Goal: Information Seeking & Learning: Learn about a topic

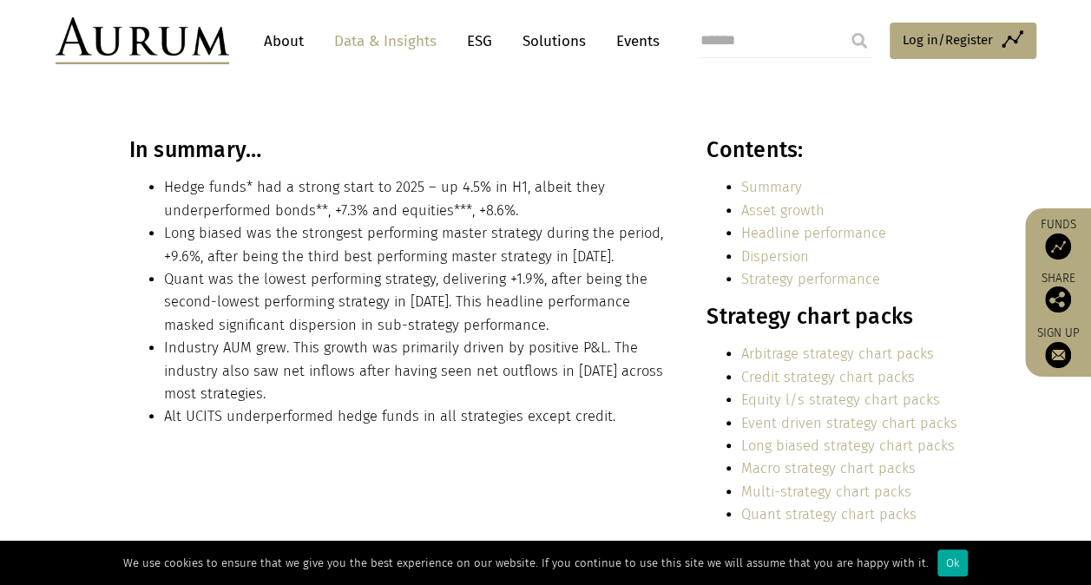
scroll to position [359, 0]
click at [595, 412] on li "Alt UCITS underperformed hedge funds in all strategies except credit." at bounding box center [416, 416] width 505 height 23
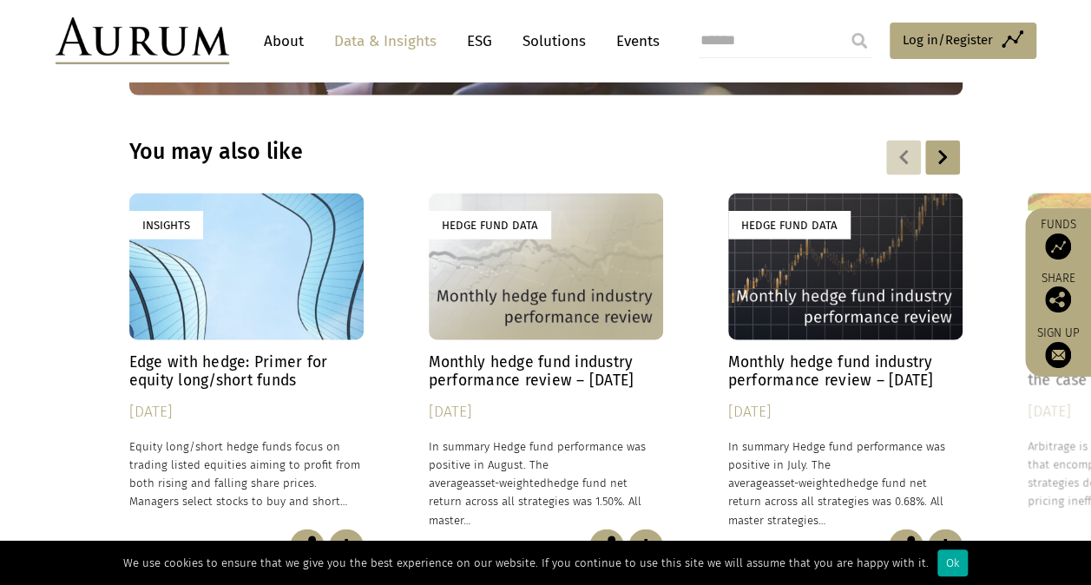
scroll to position [5053, 0]
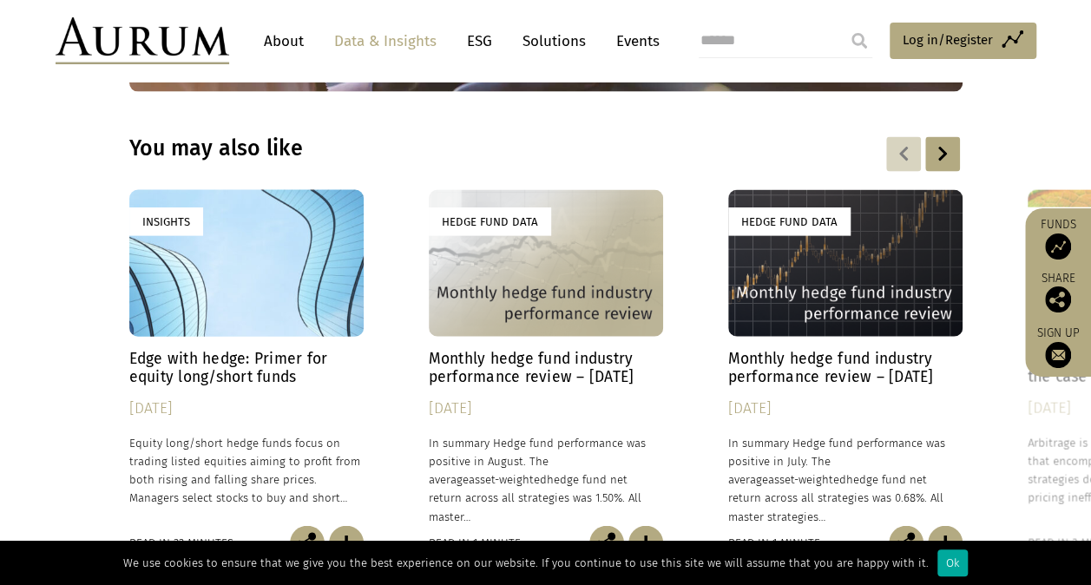
click at [300, 227] on div "Insights" at bounding box center [246, 263] width 234 height 147
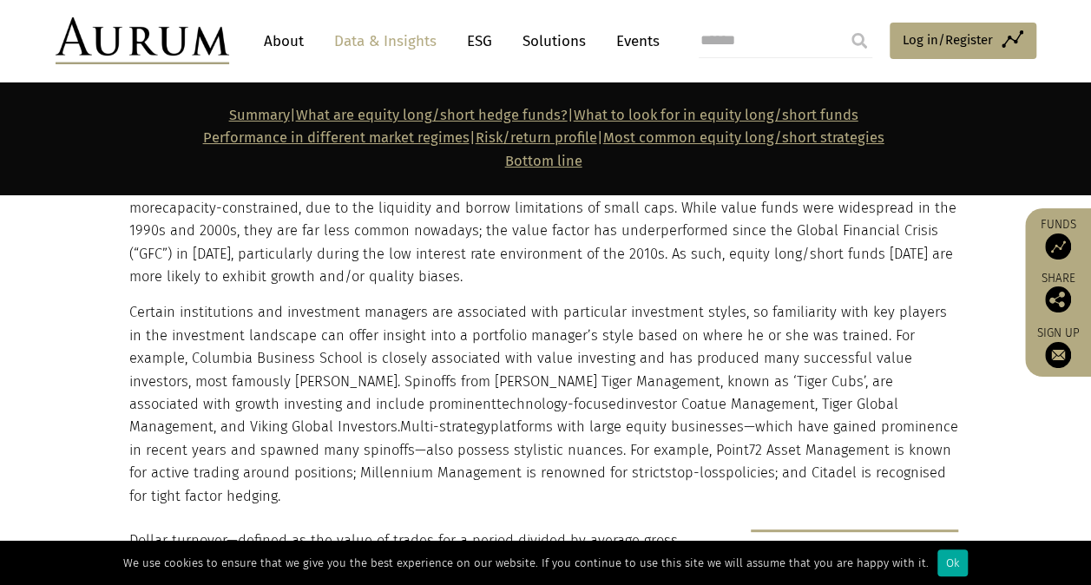
scroll to position [3323, 0]
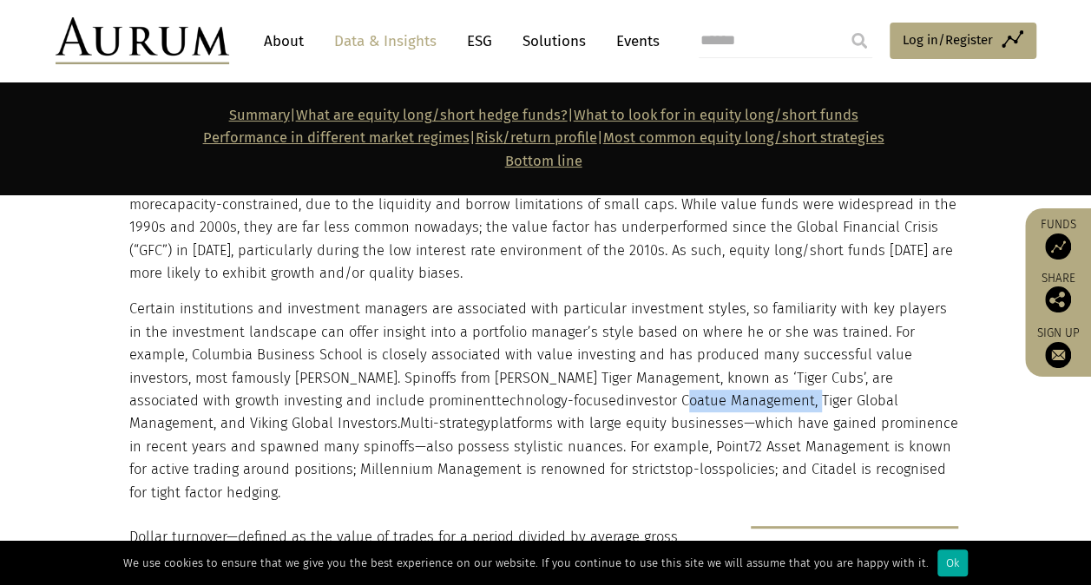
drag, startPoint x: 526, startPoint y: 373, endPoint x: 660, endPoint y: 375, distance: 133.7
click at [660, 375] on p "Certain institutions and investment managers are associated with particular inv…" at bounding box center [543, 401] width 829 height 207
copy p "Coatue Management,"
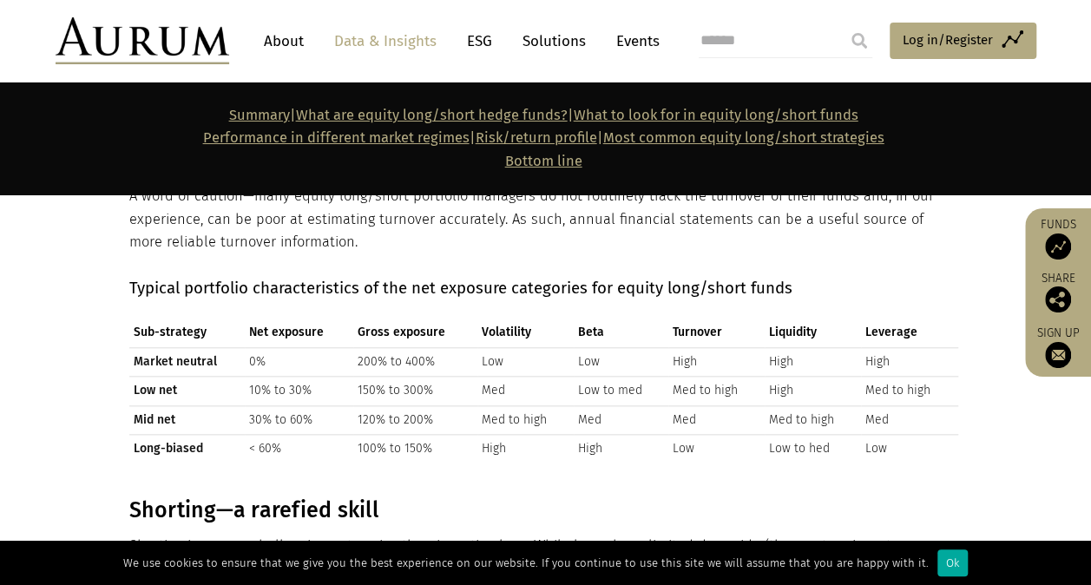
scroll to position [4013, 0]
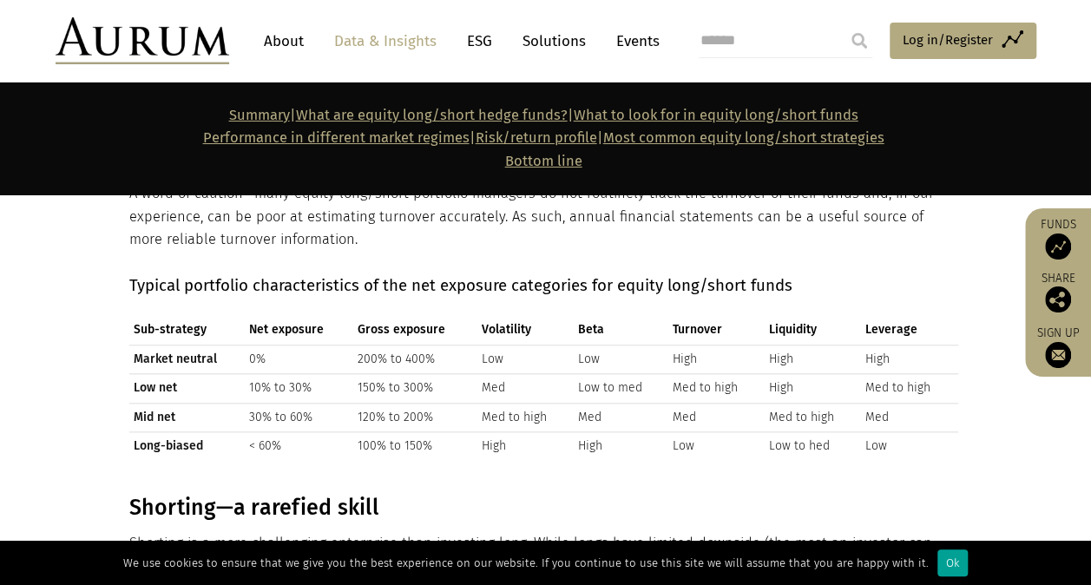
click at [945, 561] on div "Ok" at bounding box center [953, 563] width 30 height 27
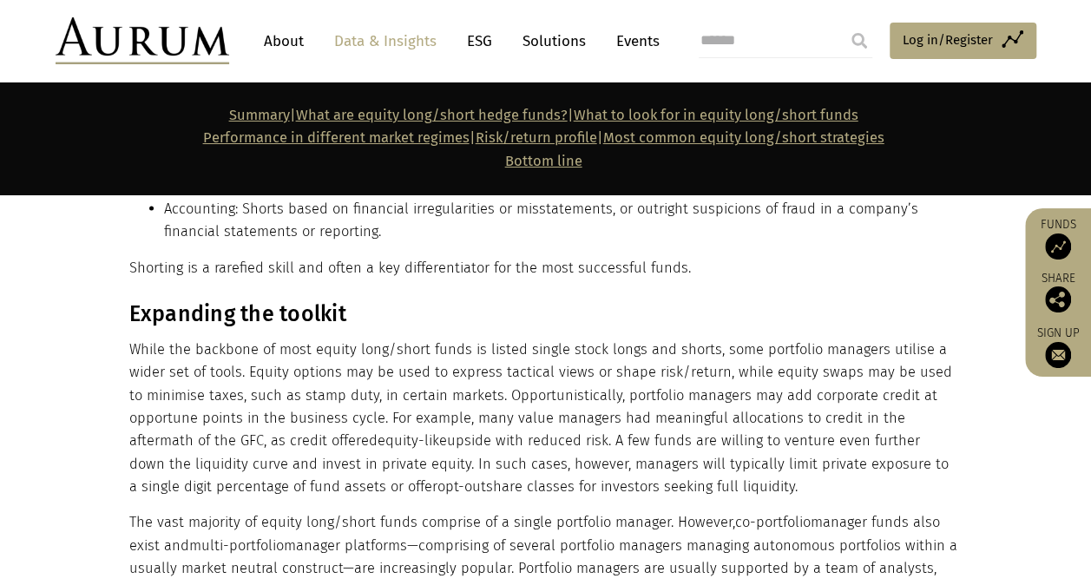
scroll to position [4871, 0]
click at [695, 420] on p "While the backbone of most equity long/short funds is listed single stock longs…" at bounding box center [543, 415] width 829 height 161
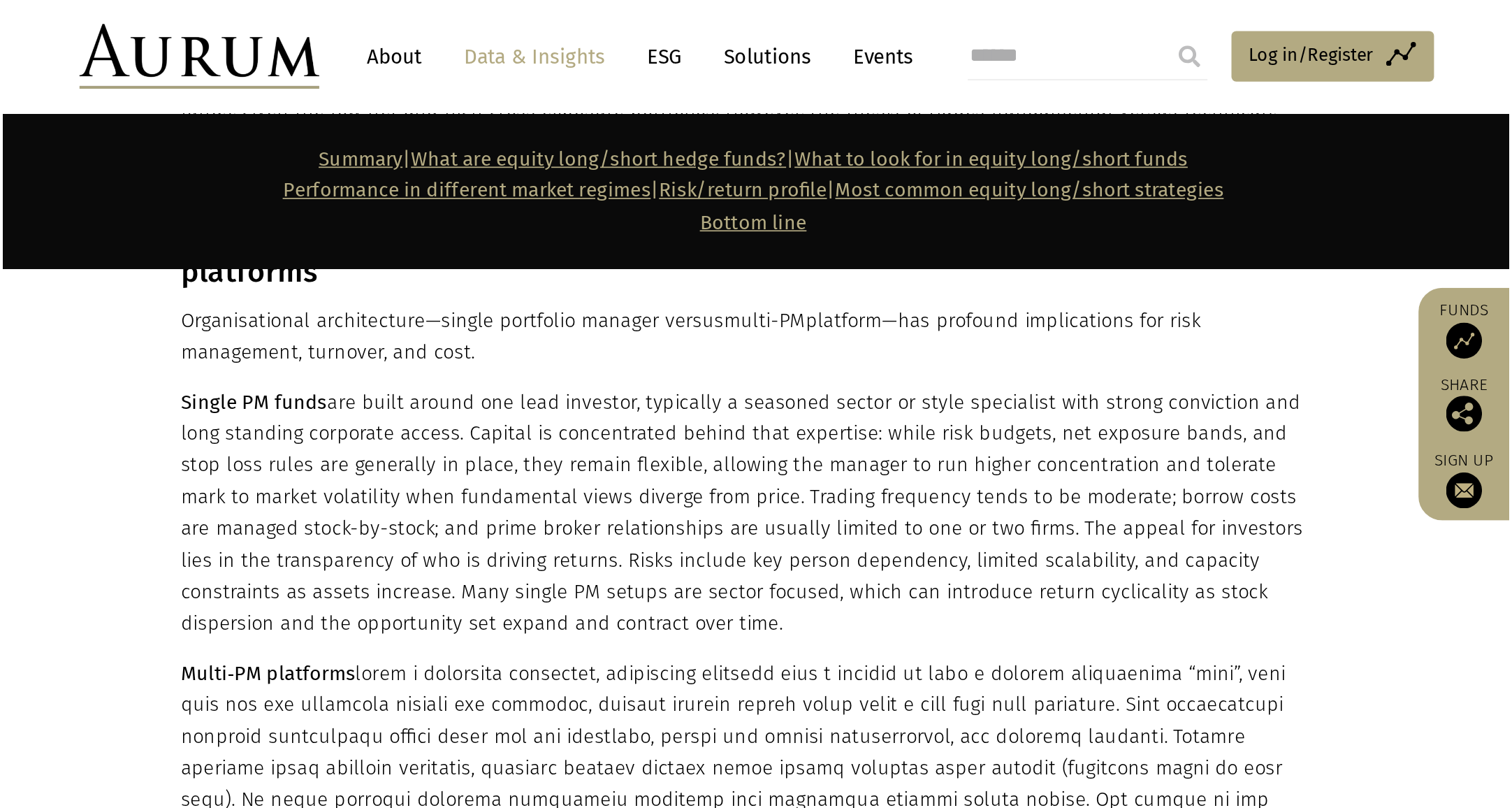
scroll to position [4507, 0]
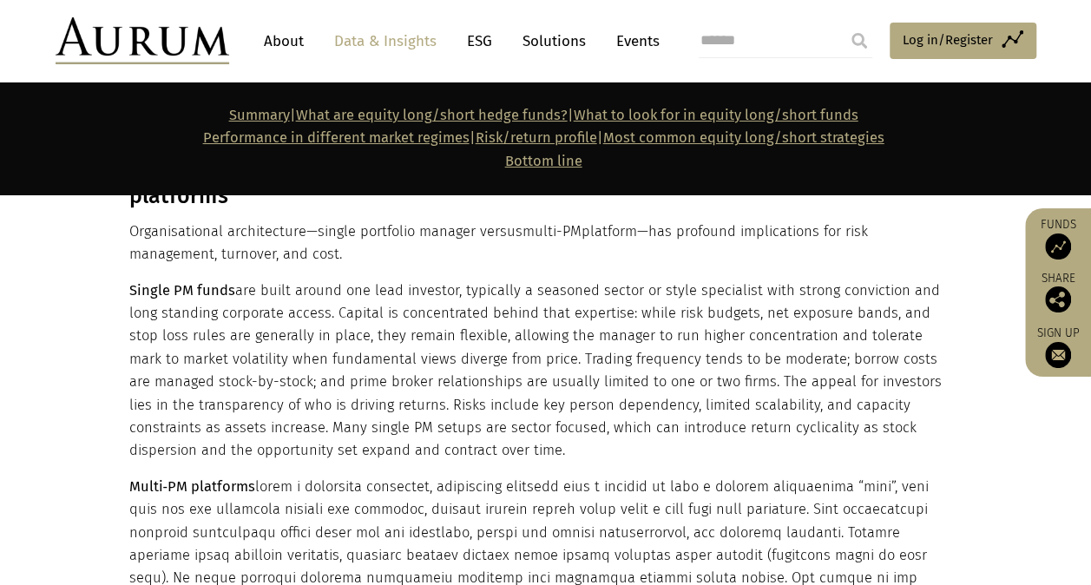
click at [561, 505] on p "Multi‑PM platforms" at bounding box center [543, 590] width 829 height 229
click at [620, 476] on p "Multi‑PM platforms" at bounding box center [543, 590] width 829 height 229
